Goal: Task Accomplishment & Management: Manage account settings

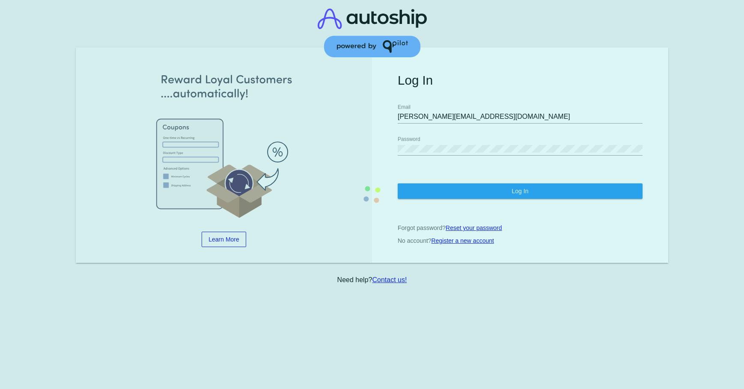
click at [454, 182] on section "Learn More Learn How Learn More Learn How Learn More Learn How ‹ › Log In [PERS…" at bounding box center [372, 155] width 592 height 216
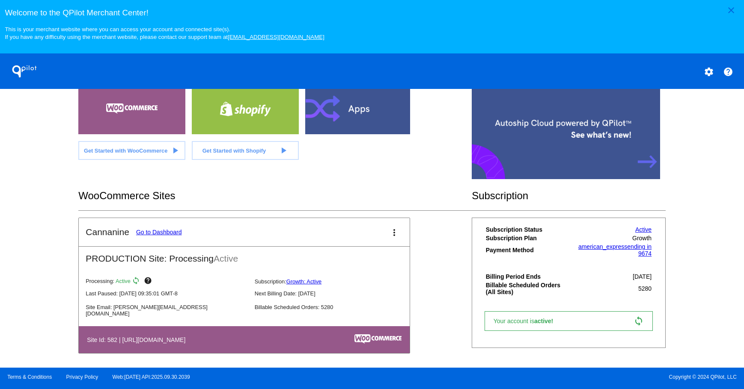
scroll to position [186, 0]
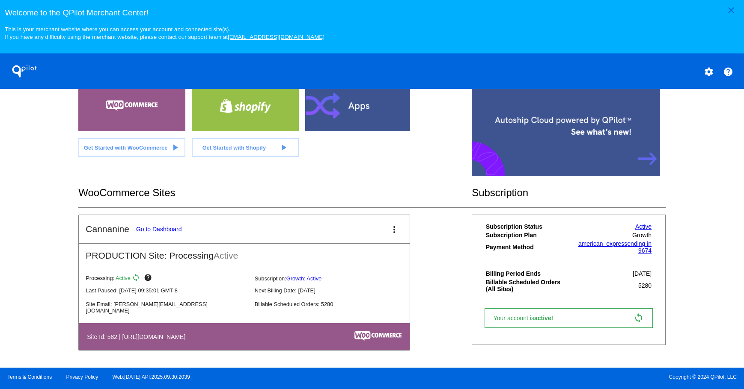
click at [158, 226] on link "Go to Dashboard" at bounding box center [159, 229] width 46 height 7
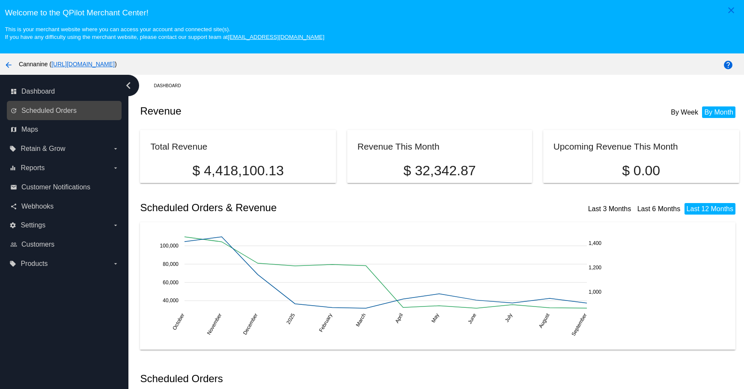
click at [77, 110] on link "update Scheduled Orders" at bounding box center [64, 111] width 109 height 14
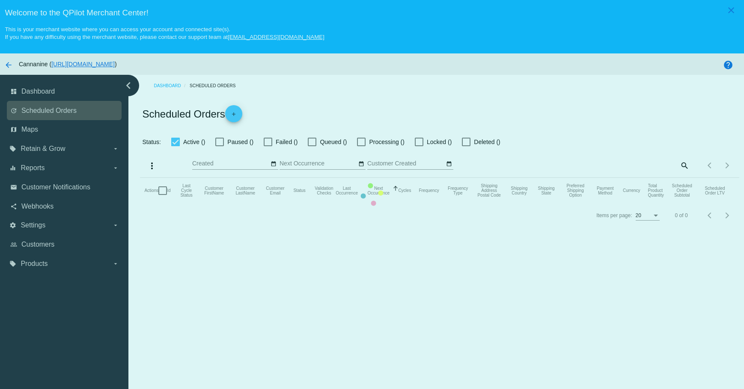
checkbox input "true"
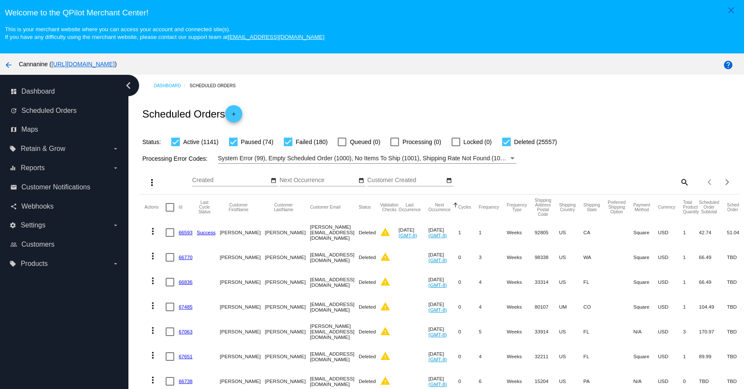
click at [679, 181] on mat-icon "search" at bounding box center [684, 181] width 10 height 13
click at [634, 181] on input "Search" at bounding box center [614, 180] width 149 height 7
paste input "[EMAIL_ADDRESS][DOMAIN_NAME]"
type input "[EMAIL_ADDRESS][DOMAIN_NAME]"
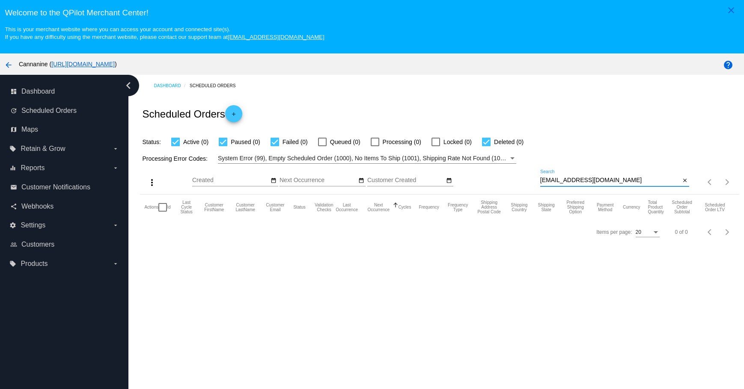
click at [641, 181] on input "[EMAIL_ADDRESS][DOMAIN_NAME]" at bounding box center [610, 180] width 140 height 7
click at [682, 183] on mat-icon "close" at bounding box center [685, 181] width 6 height 7
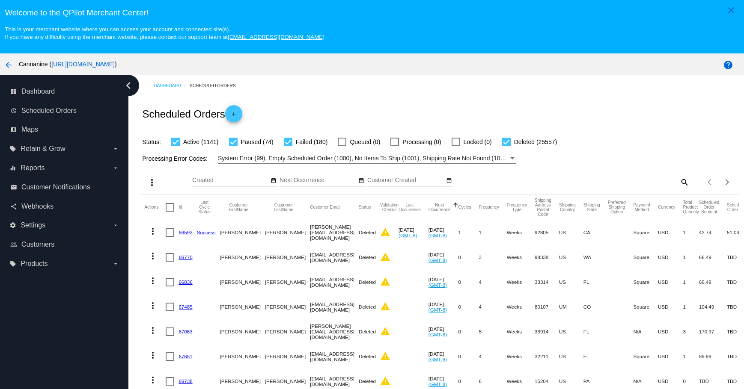
click at [679, 183] on mat-icon "search" at bounding box center [684, 181] width 10 height 13
click at [614, 183] on input "Search" at bounding box center [614, 180] width 149 height 7
paste input "[EMAIL_ADDRESS][DOMAIN_NAME]"
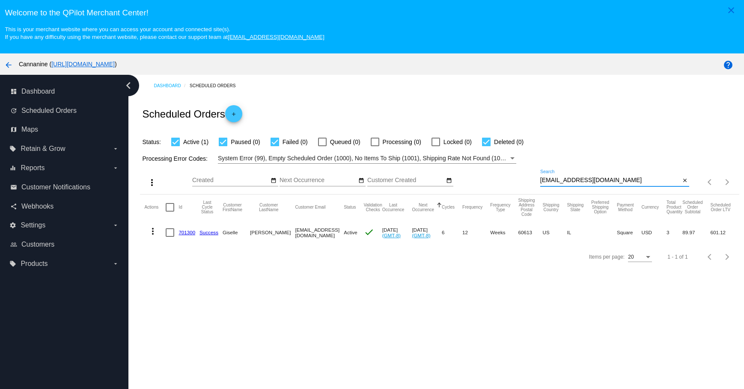
click at [156, 234] on mat-icon "more_vert" at bounding box center [153, 231] width 10 height 10
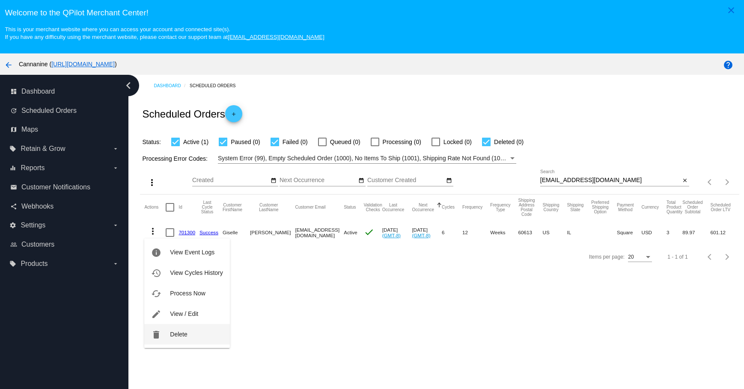
click at [169, 335] on button "delete Delete" at bounding box center [186, 334] width 85 height 21
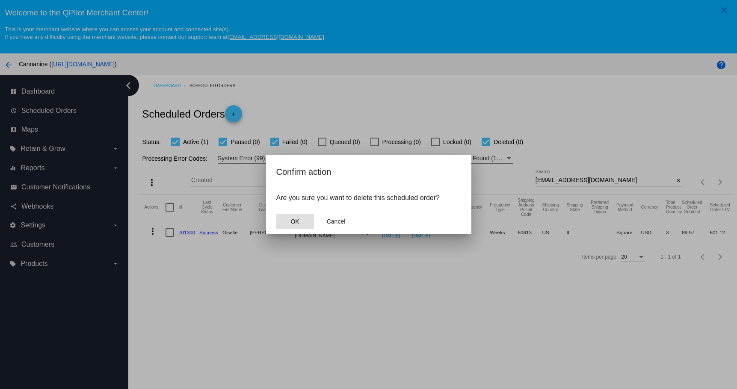
click at [293, 223] on span "OK" at bounding box center [295, 221] width 9 height 7
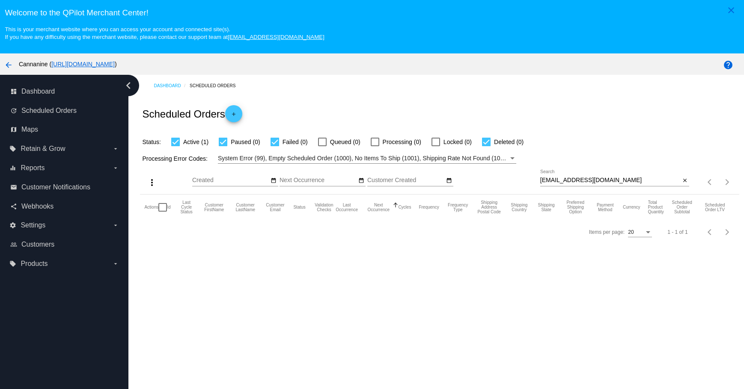
click at [631, 181] on input "[EMAIL_ADDRESS][DOMAIN_NAME]" at bounding box center [610, 180] width 140 height 7
type input "[EMAIL_ADDRESS][DOMAIN_NAME]"
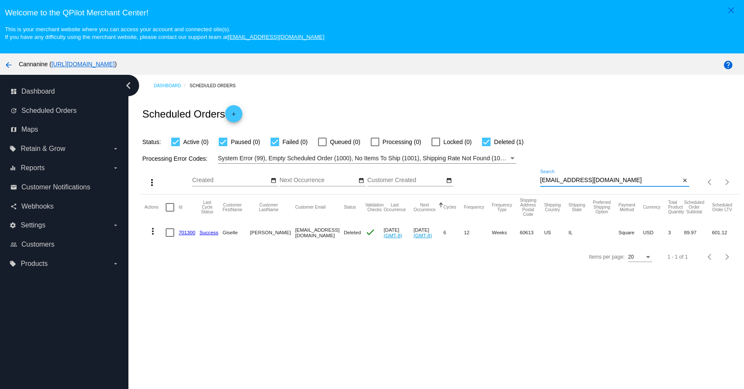
drag, startPoint x: 676, startPoint y: 182, endPoint x: 673, endPoint y: 127, distance: 54.9
click at [682, 182] on mat-icon "close" at bounding box center [685, 181] width 6 height 7
